Goal: Information Seeking & Learning: Learn about a topic

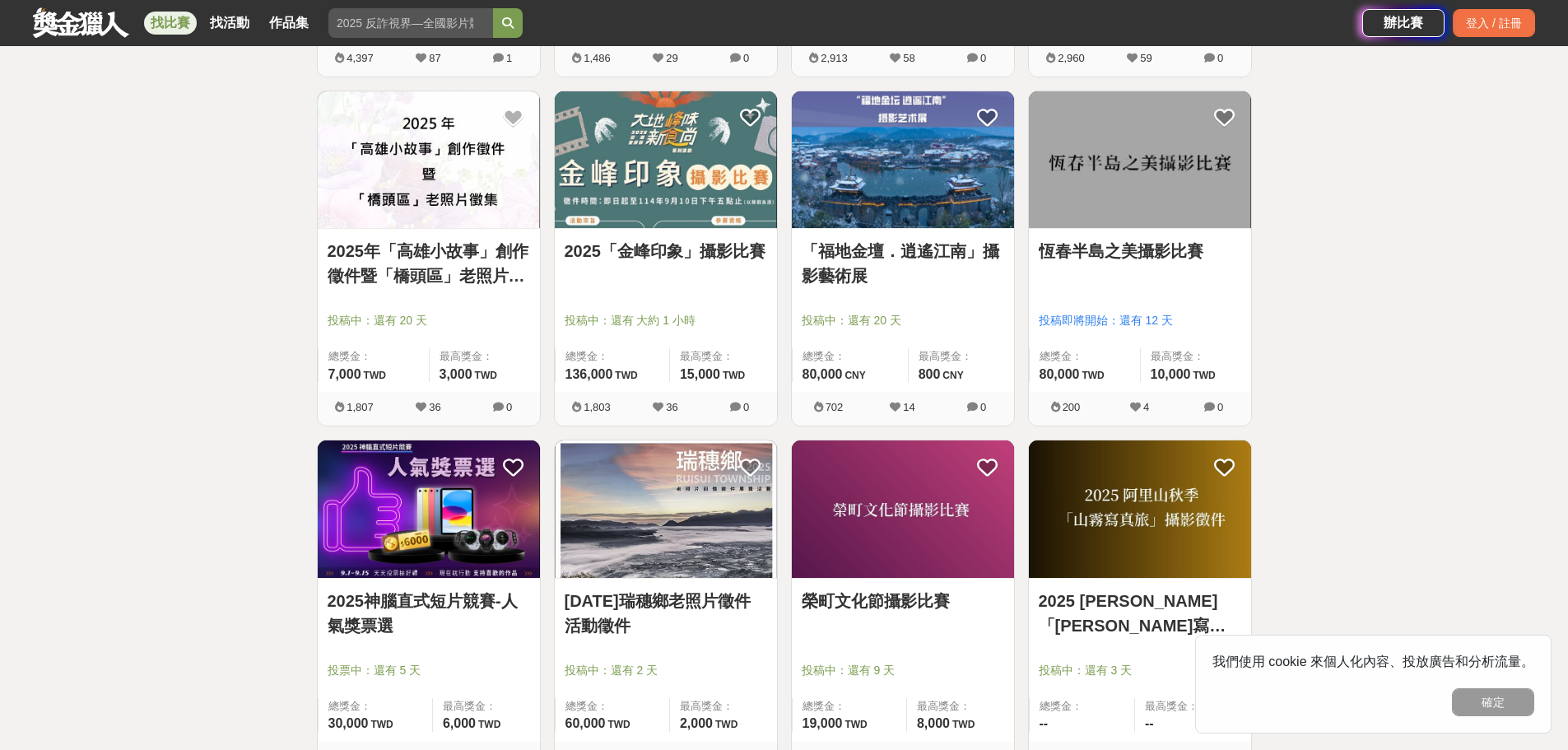
scroll to position [1647, 0]
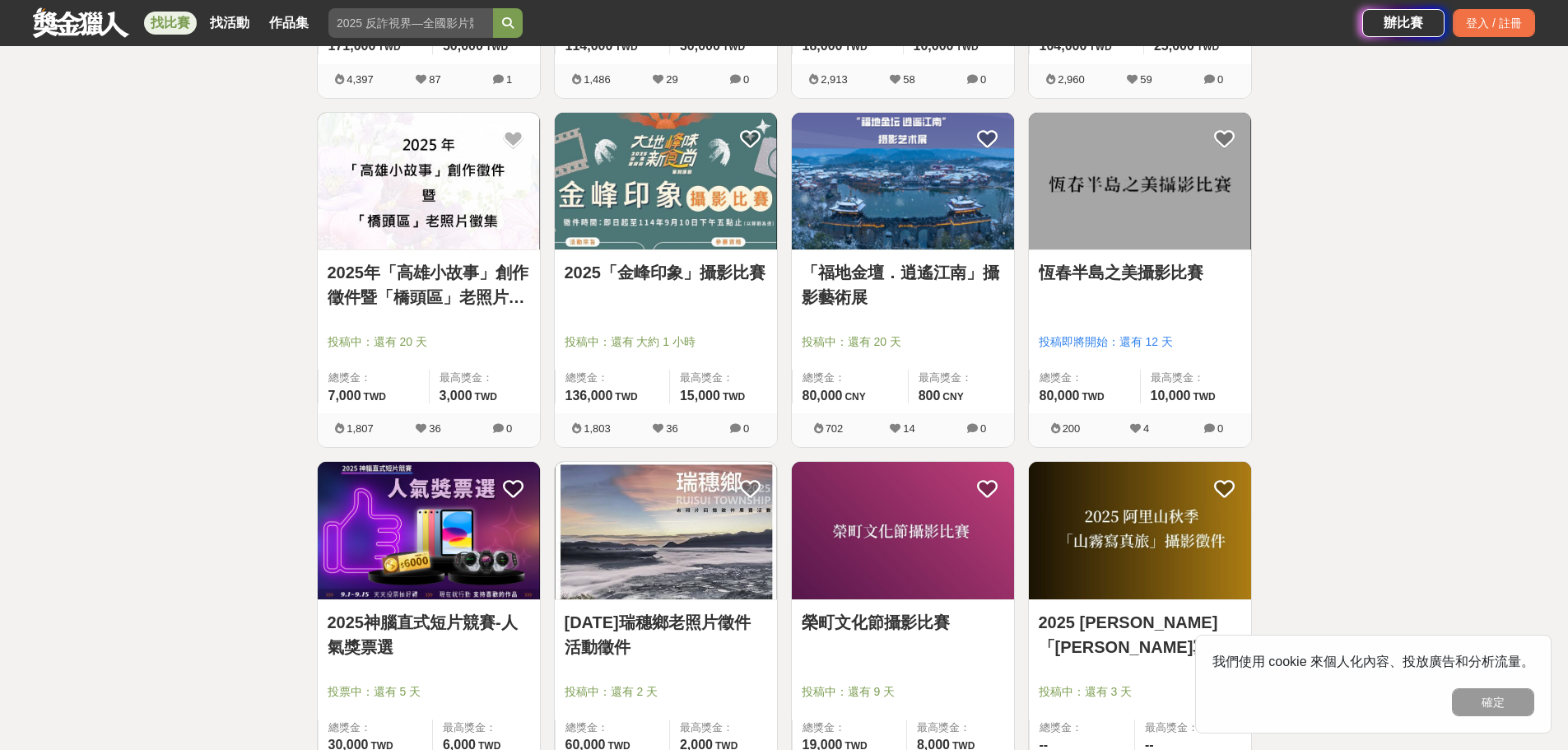
click at [1160, 272] on link "恆春半島之美攝影比賽" at bounding box center [1140, 272] width 202 height 24
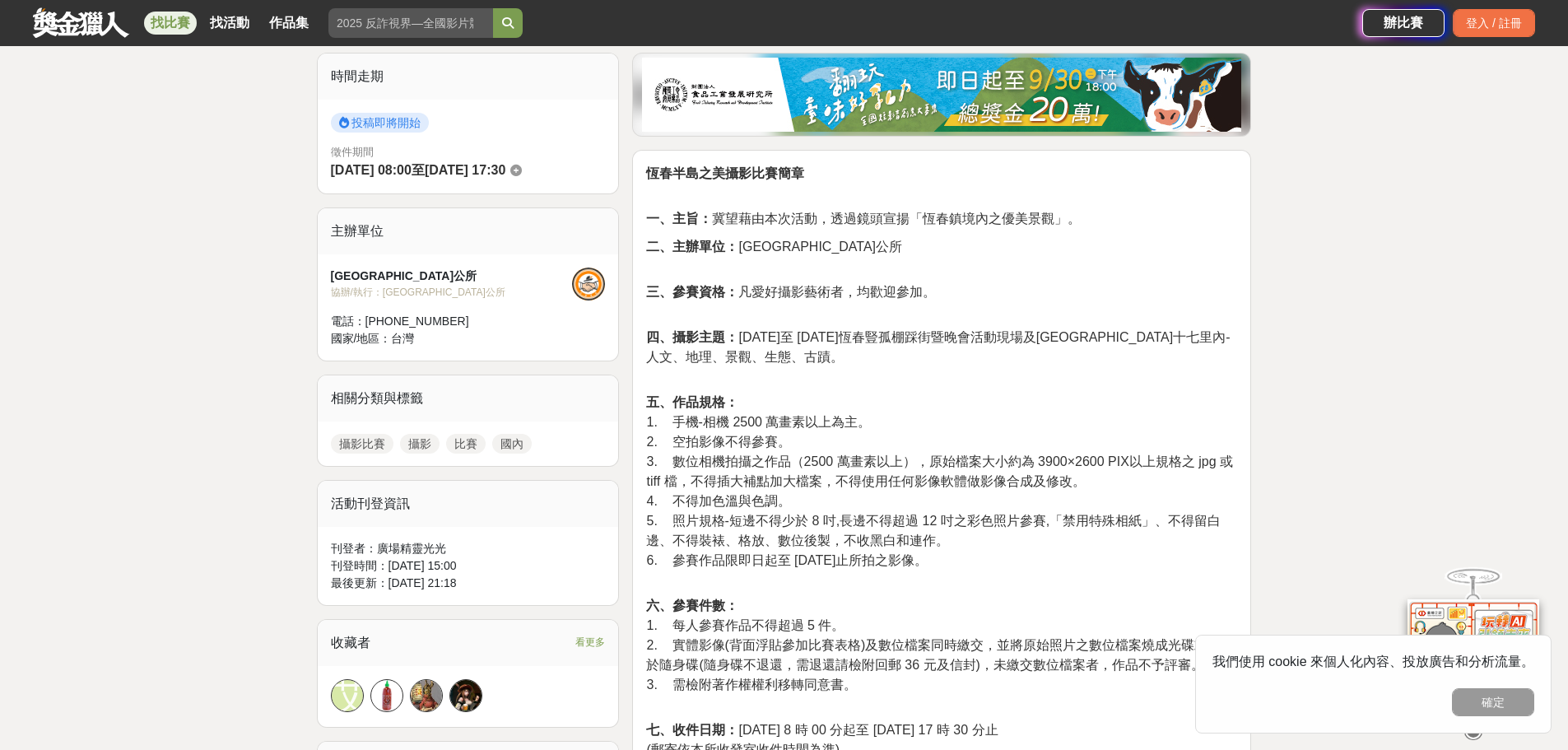
scroll to position [576, 0]
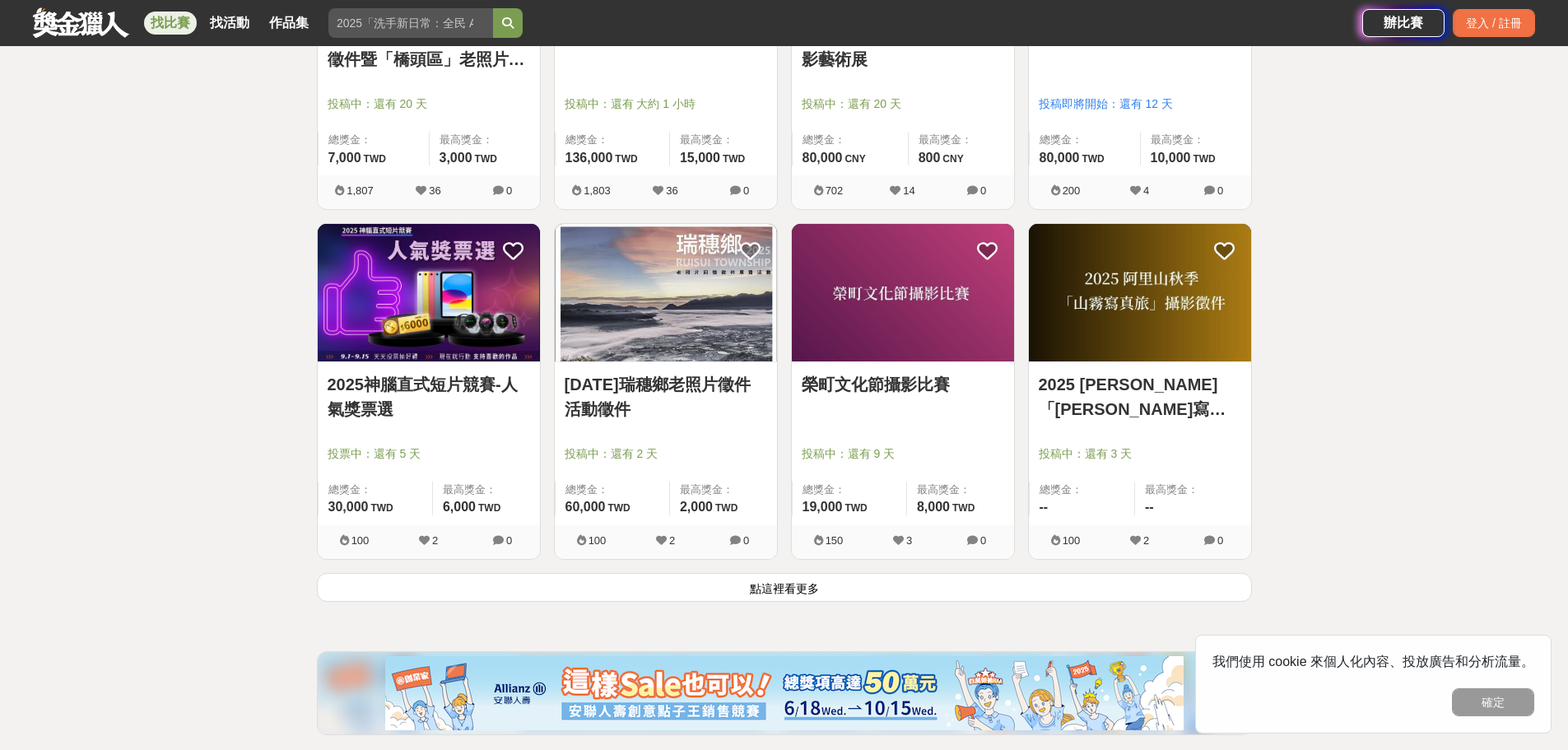
scroll to position [1893, 0]
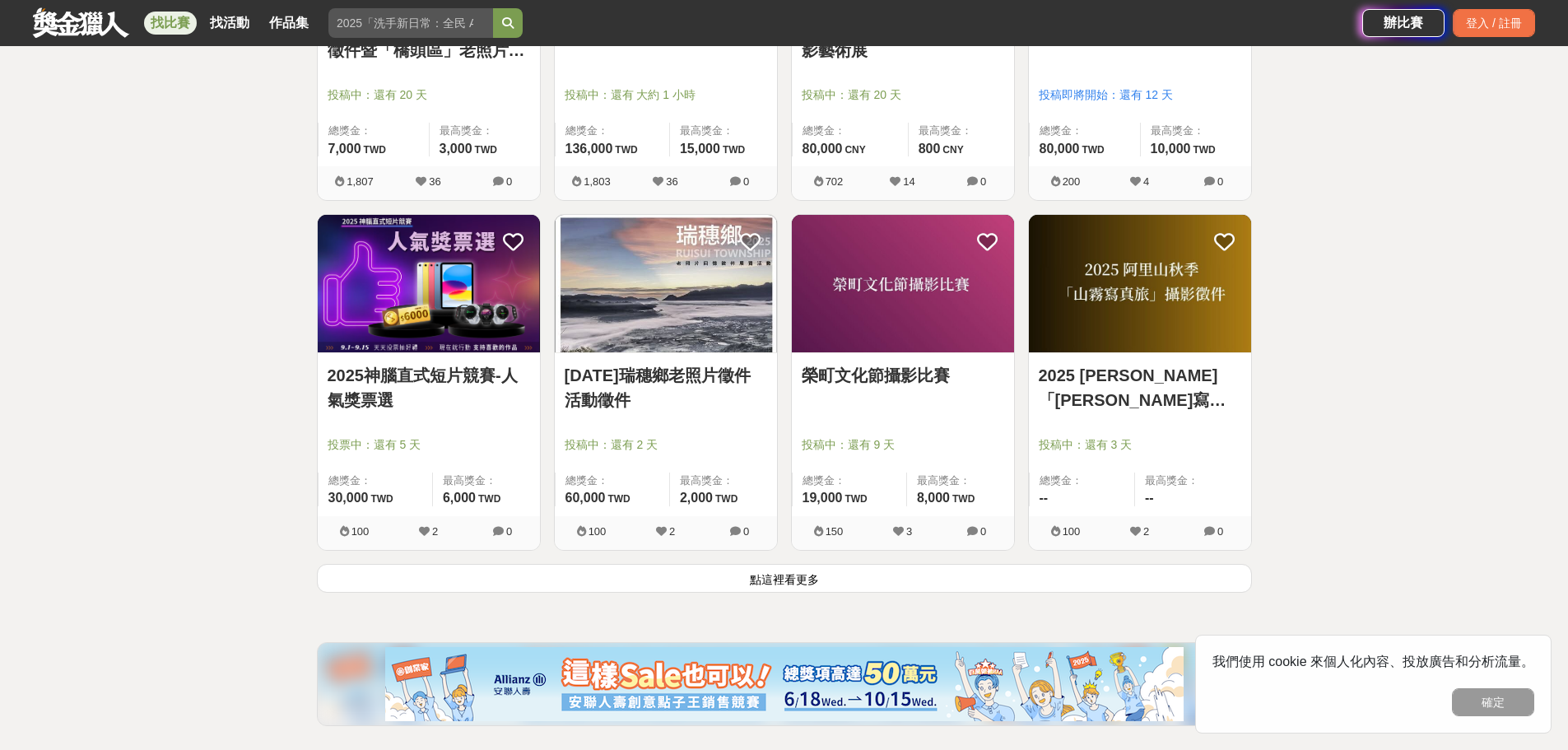
click at [814, 579] on button "點這裡看更多" at bounding box center [784, 578] width 936 height 29
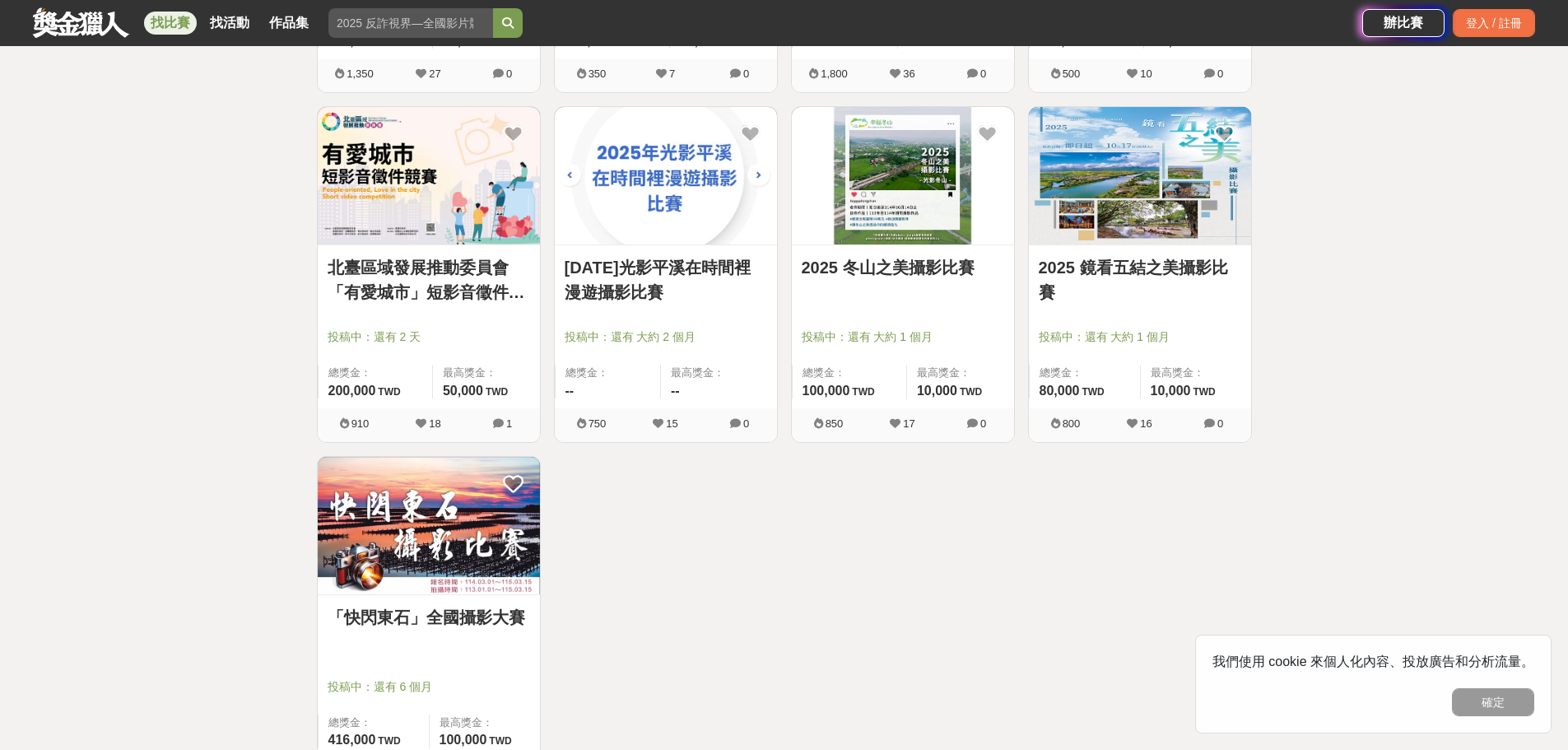
scroll to position [3787, 0]
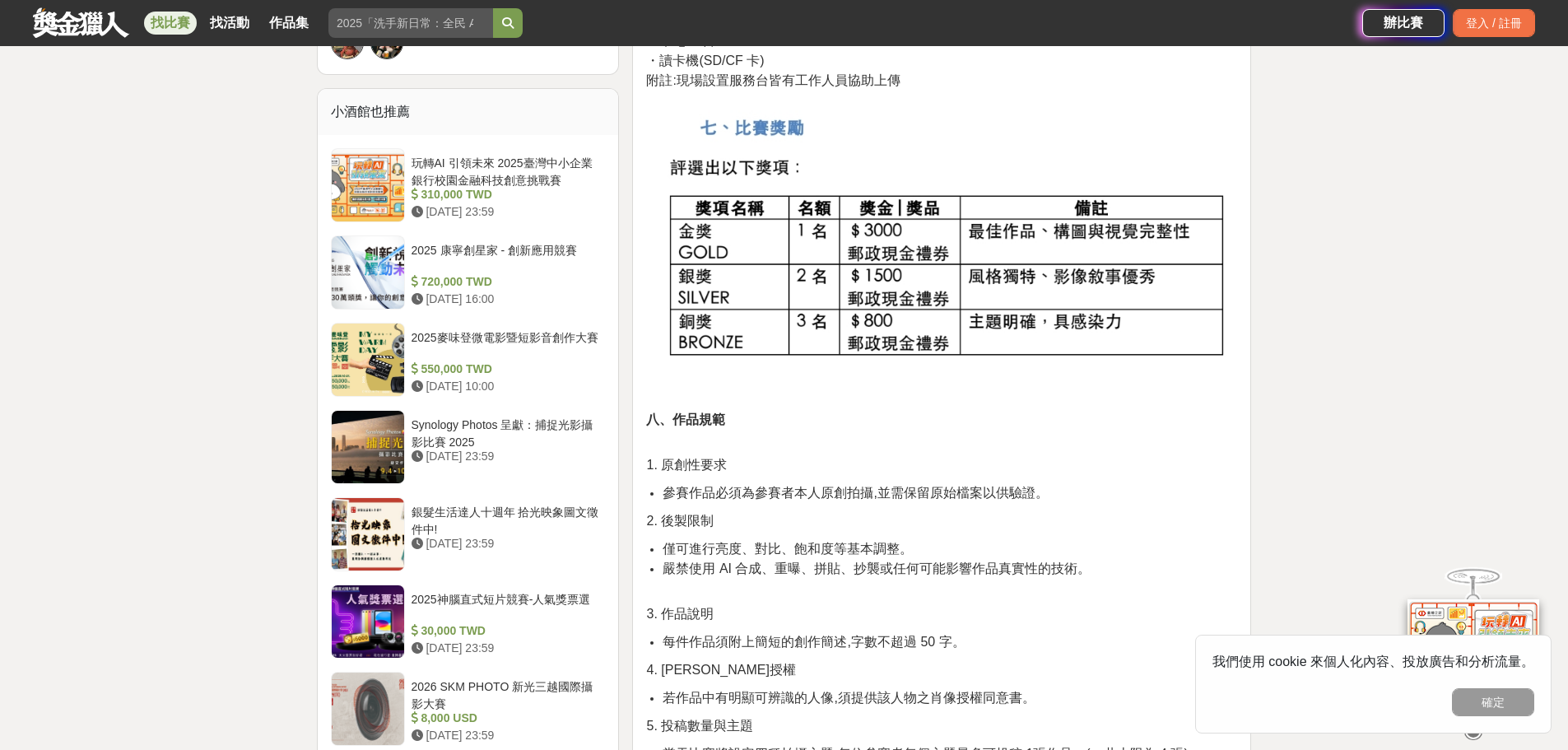
scroll to position [905, 0]
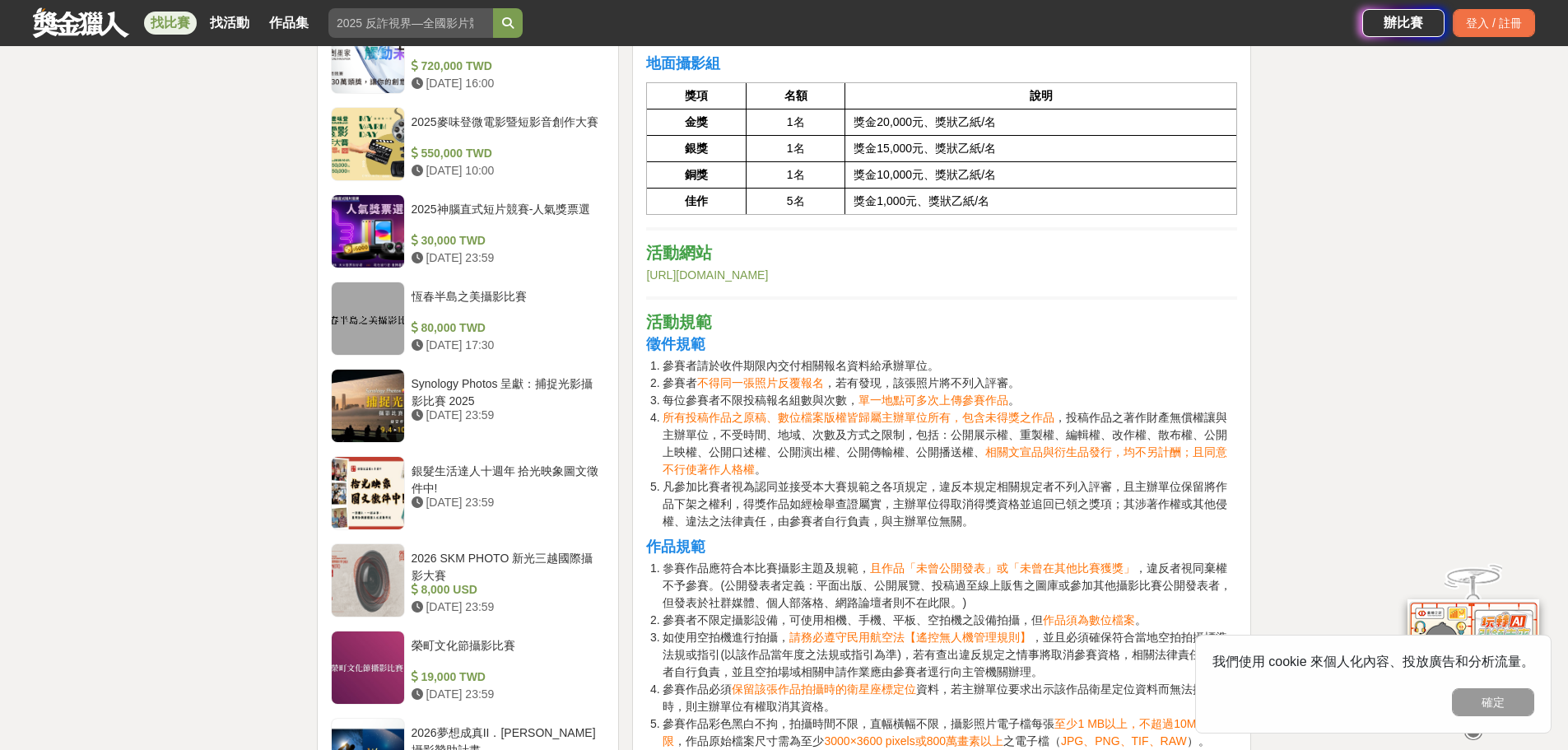
scroll to position [1811, 0]
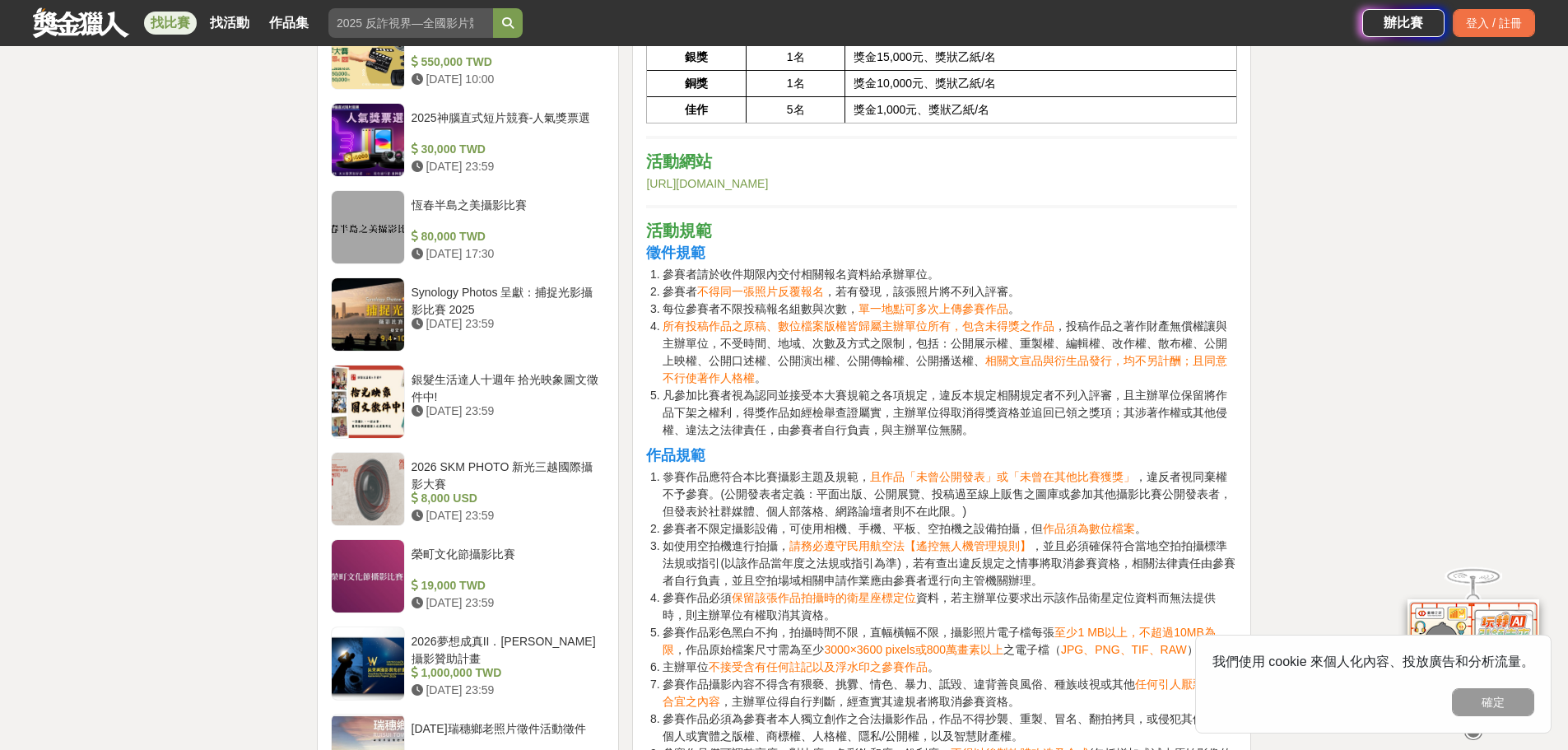
click at [764, 181] on link "https://theme.ia.gov.tw/camera/" at bounding box center [706, 184] width 121 height 14
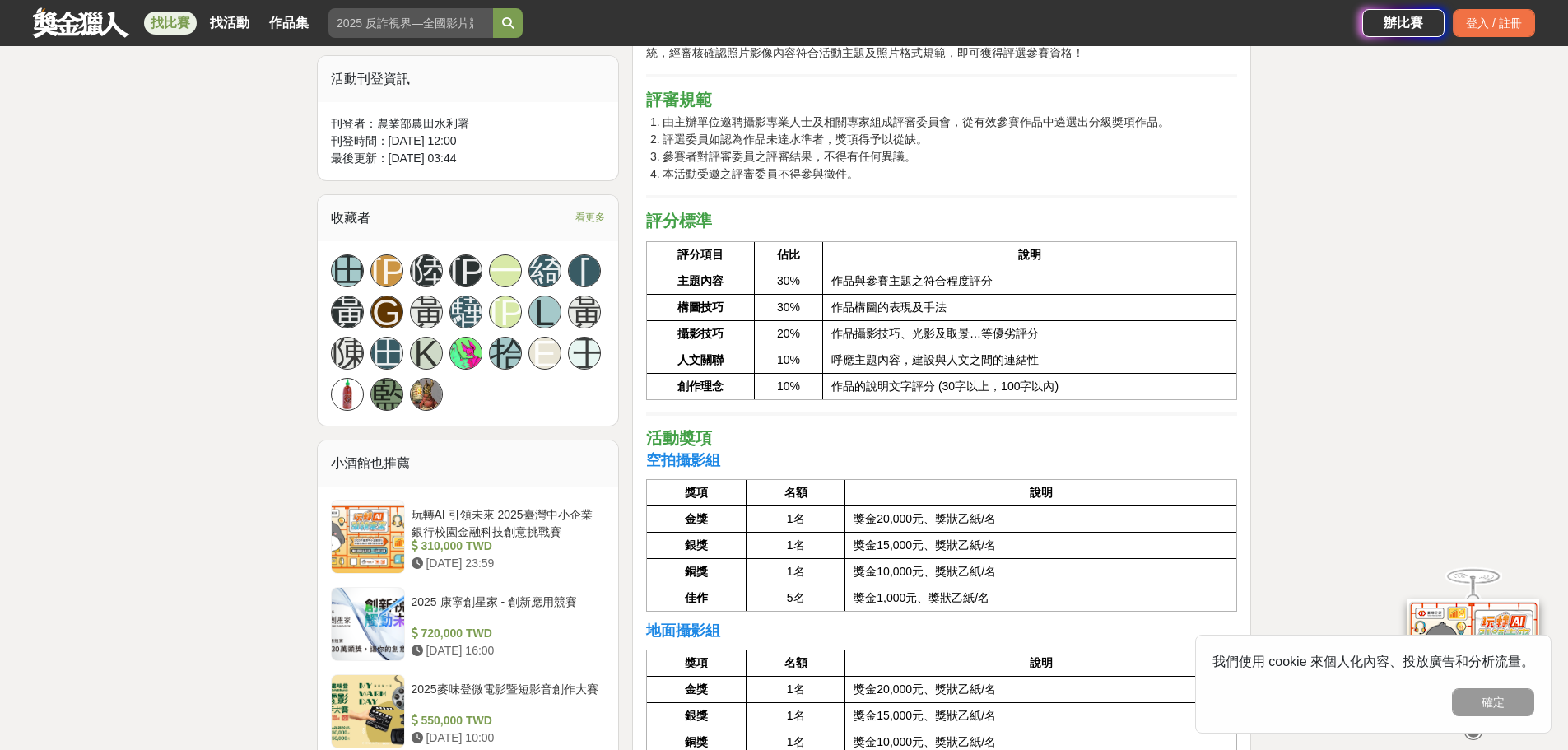
scroll to position [741, 0]
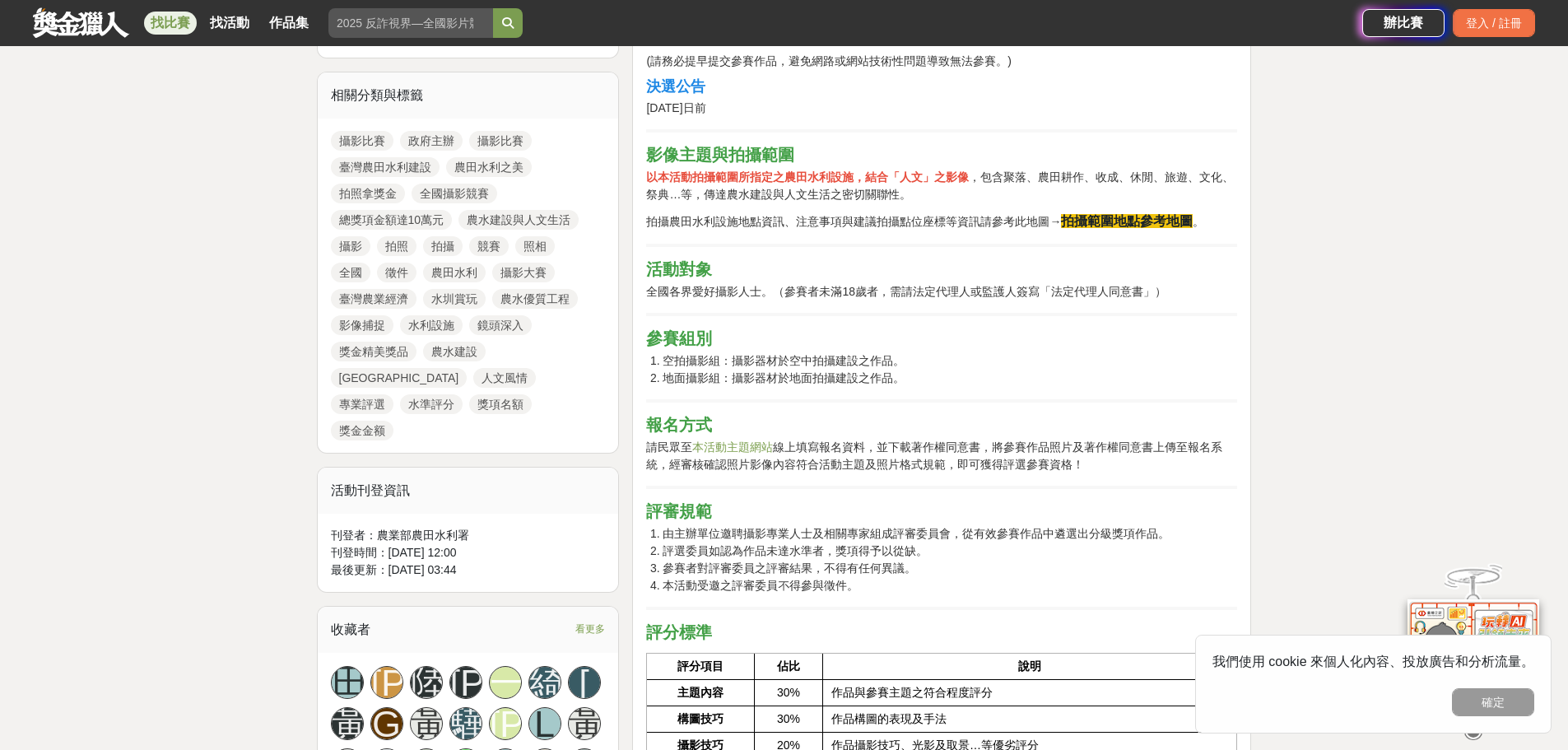
click at [1146, 220] on strong "拍攝範圍地點參考地圖" at bounding box center [1127, 221] width 132 height 14
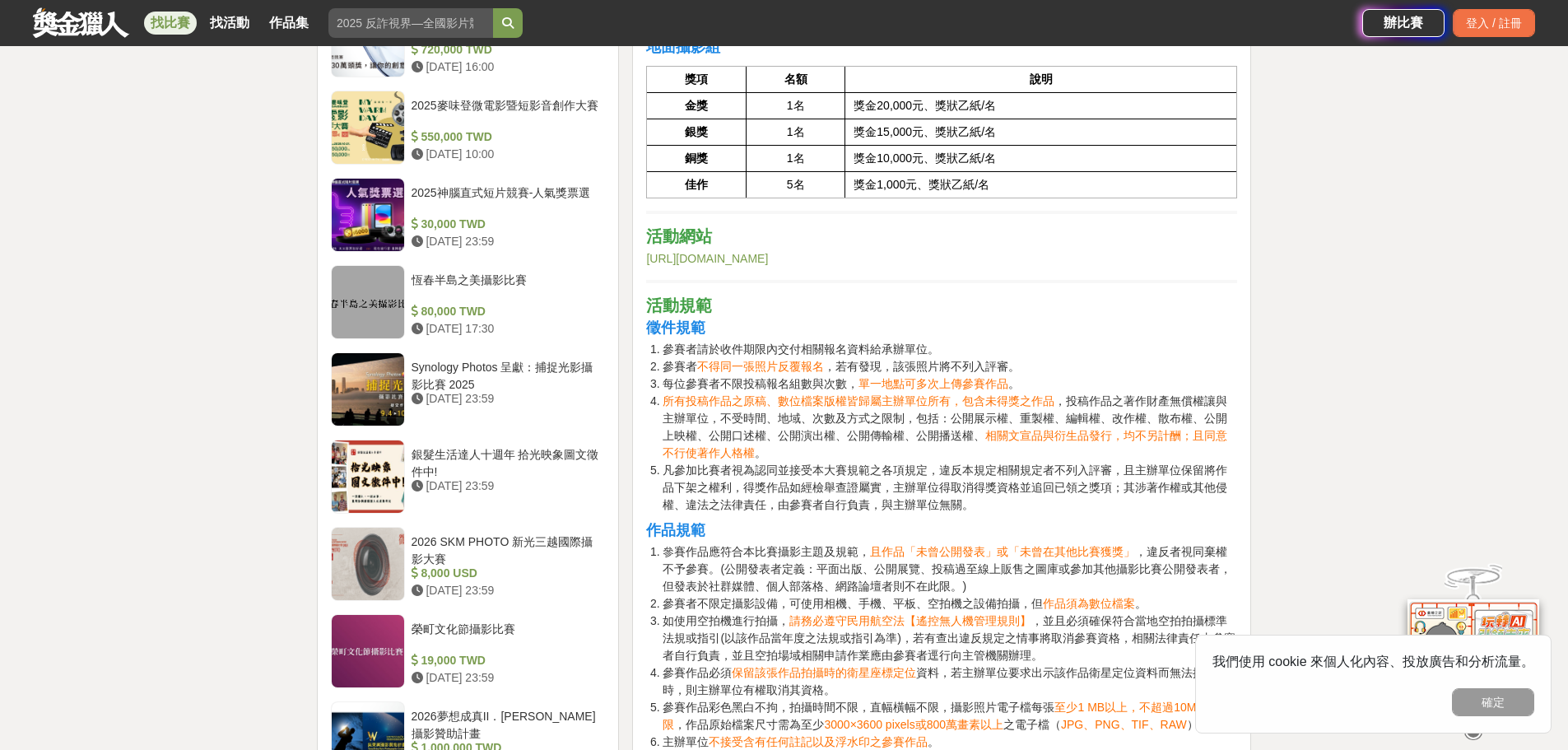
scroll to position [1729, 0]
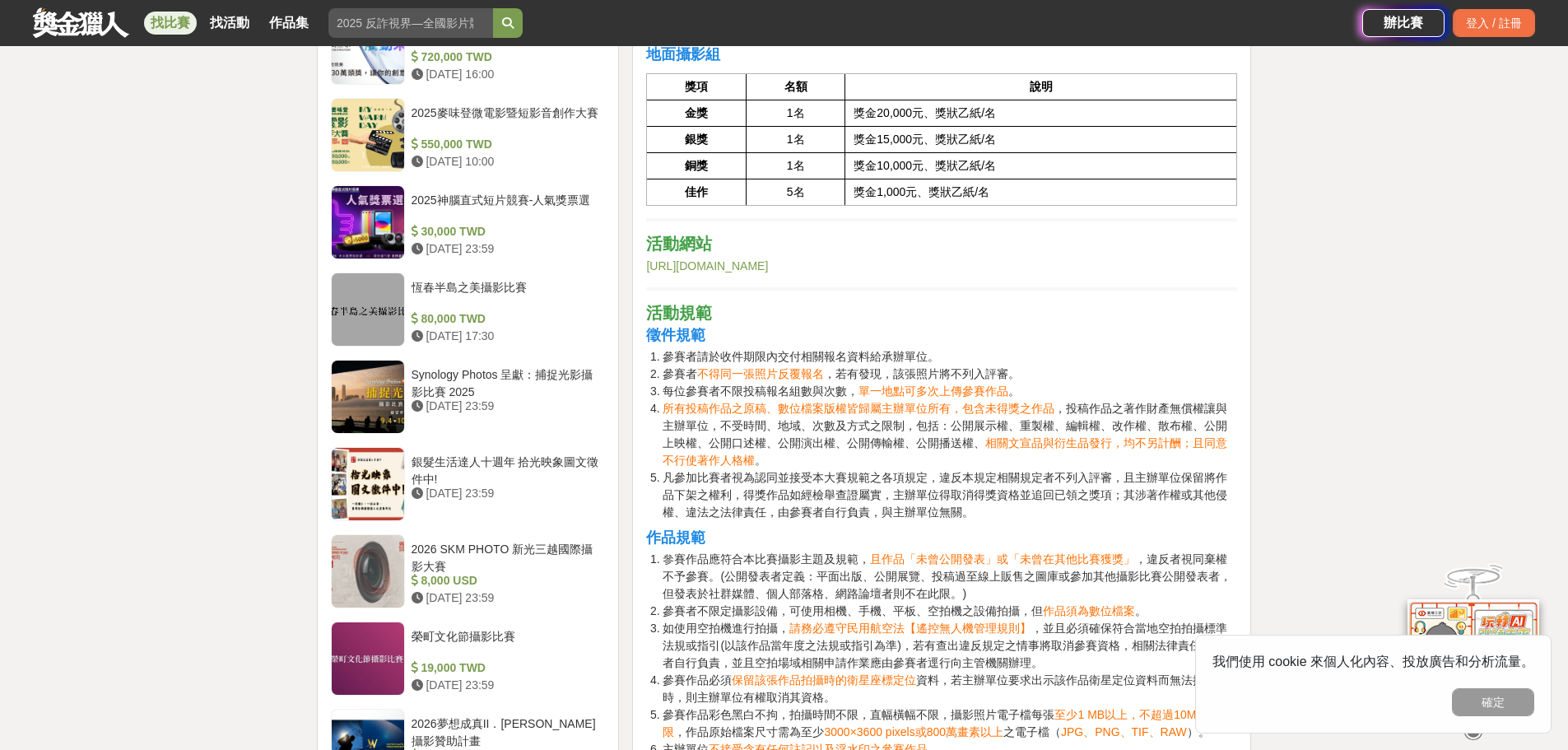
click at [767, 261] on link "https://theme.ia.gov.tw/camera/" at bounding box center [706, 266] width 121 height 14
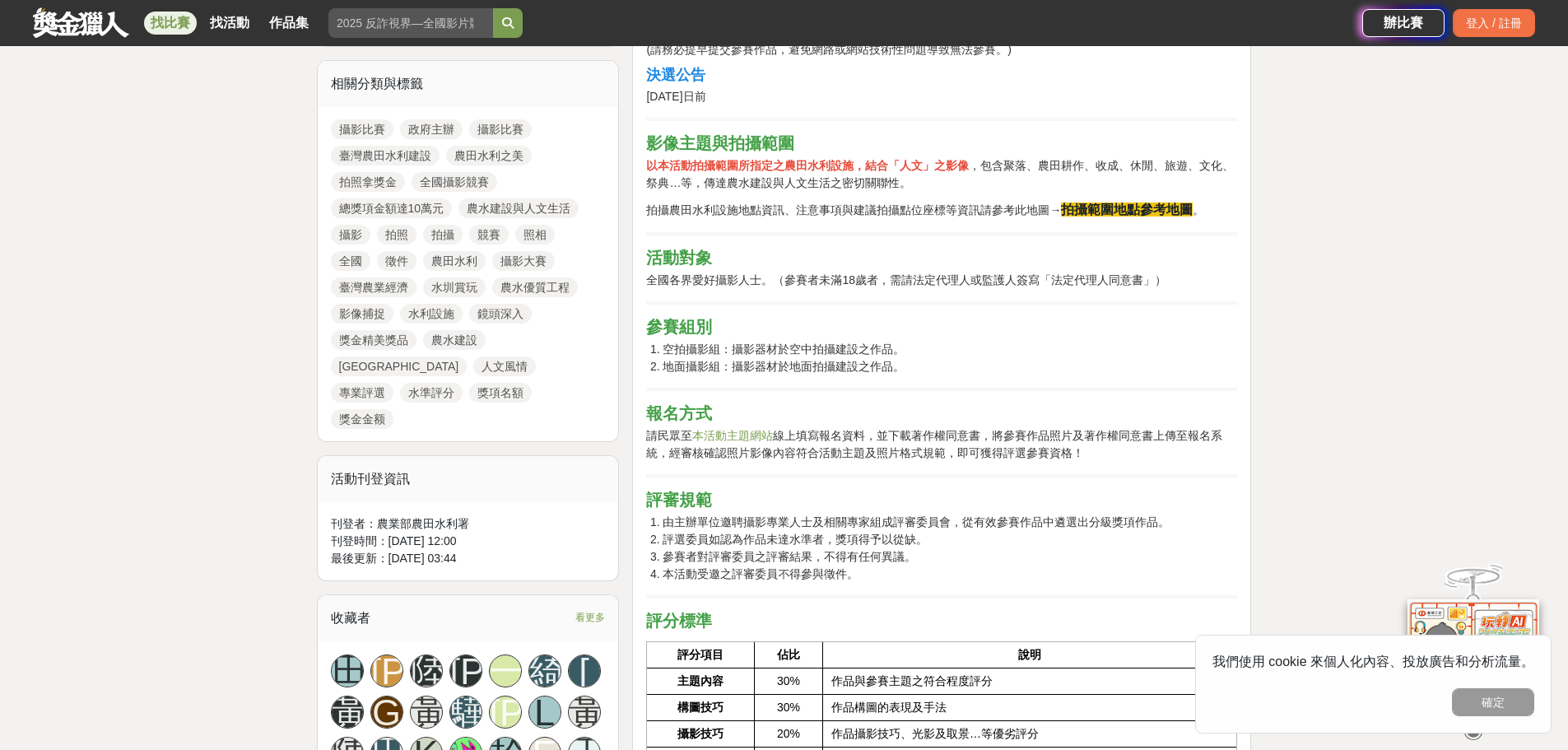
scroll to position [741, 0]
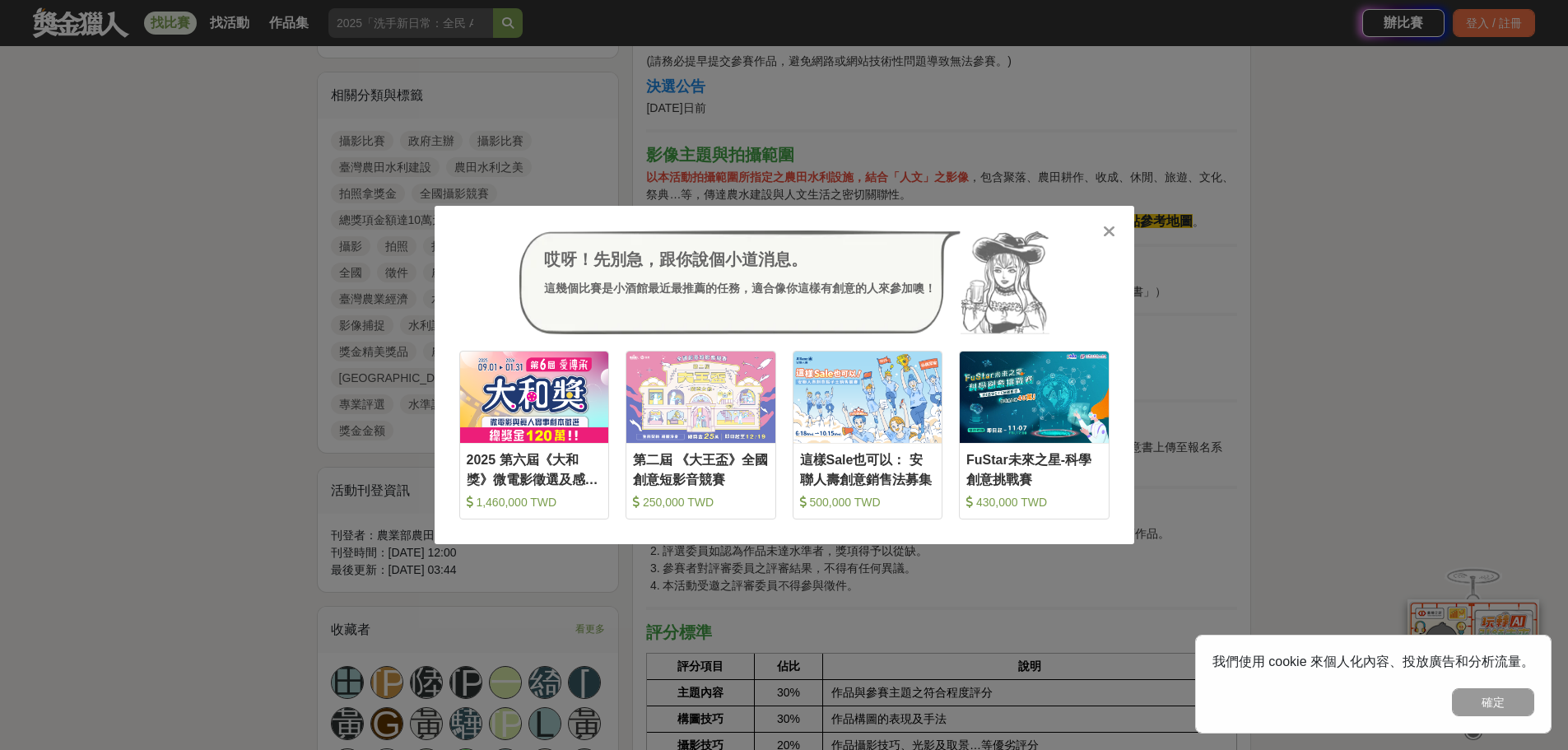
click at [1114, 240] on icon at bounding box center [1109, 231] width 13 height 17
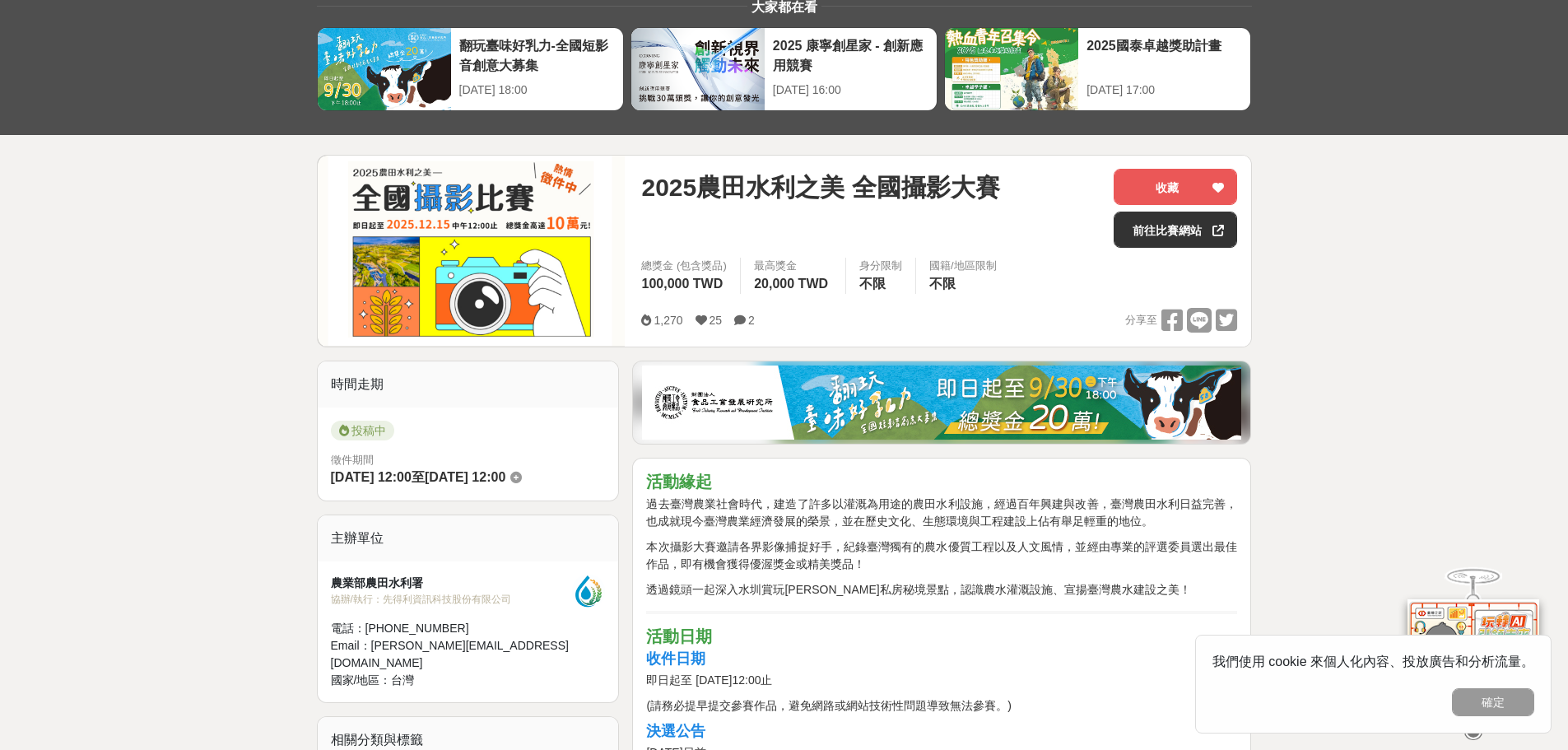
scroll to position [0, 0]
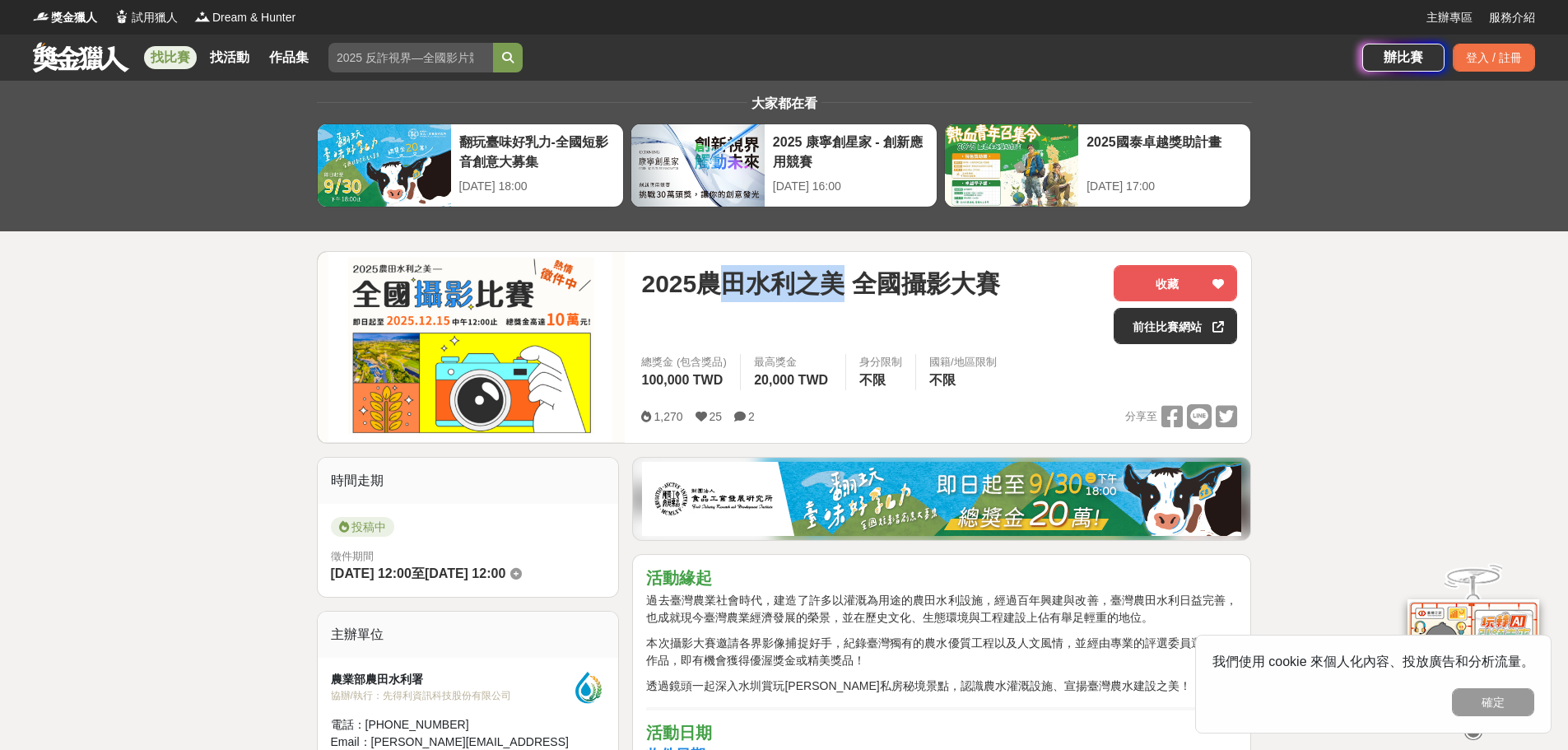
drag, startPoint x: 713, startPoint y: 284, endPoint x: 847, endPoint y: 279, distance: 134.1
click at [847, 279] on span "2025農田水利之美 全國攝影大賽" at bounding box center [820, 284] width 358 height 37
drag, startPoint x: 712, startPoint y: 289, endPoint x: 851, endPoint y: 278, distance: 139.4
click at [851, 278] on span "2025農田水利之美 全國攝影大賽" at bounding box center [820, 284] width 358 height 37
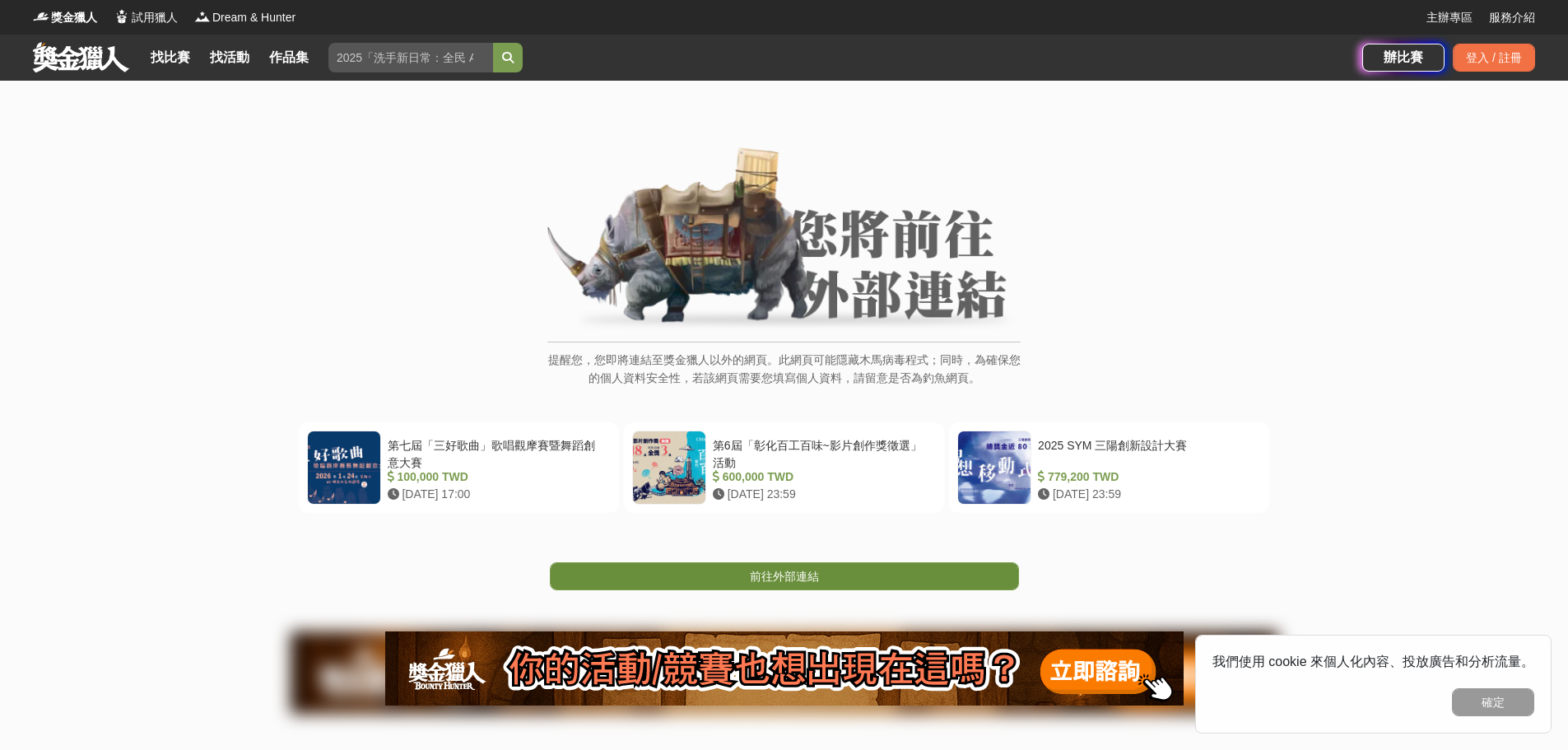
click at [788, 580] on span "前往外部連結" at bounding box center [784, 576] width 69 height 14
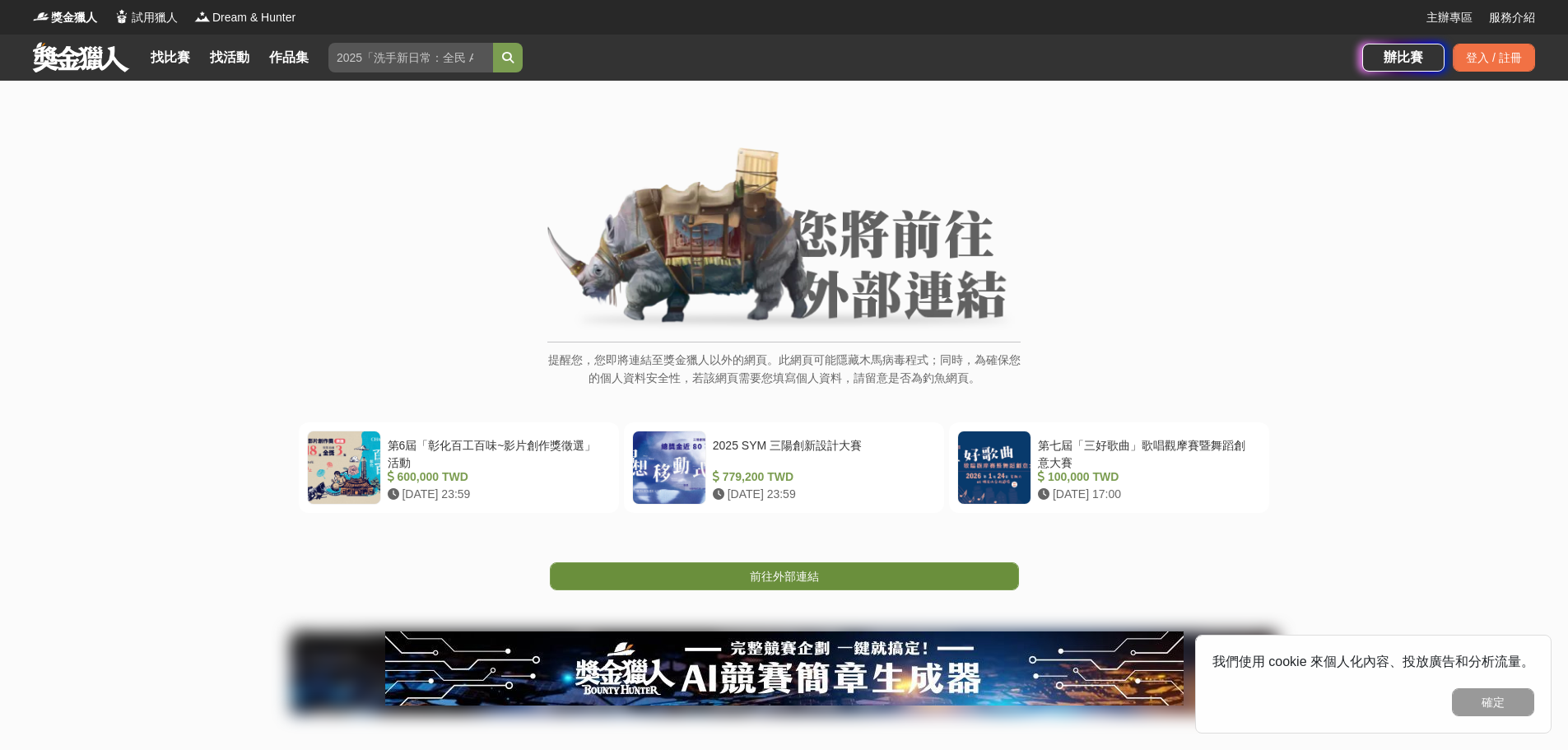
click at [831, 569] on link "前往外部連結" at bounding box center [784, 576] width 469 height 28
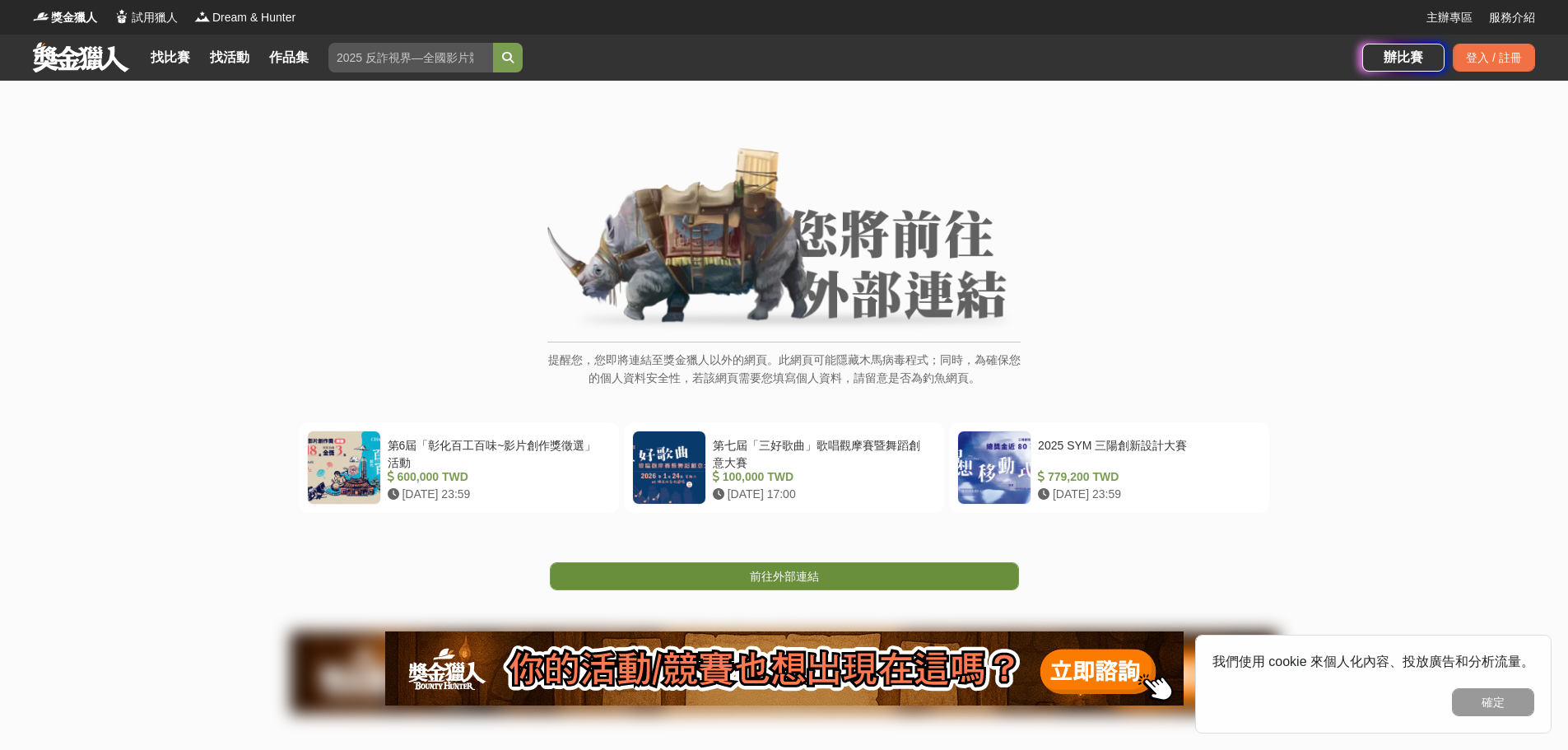
click at [776, 574] on span "前往外部連結" at bounding box center [784, 576] width 69 height 14
